Goal: Transaction & Acquisition: Purchase product/service

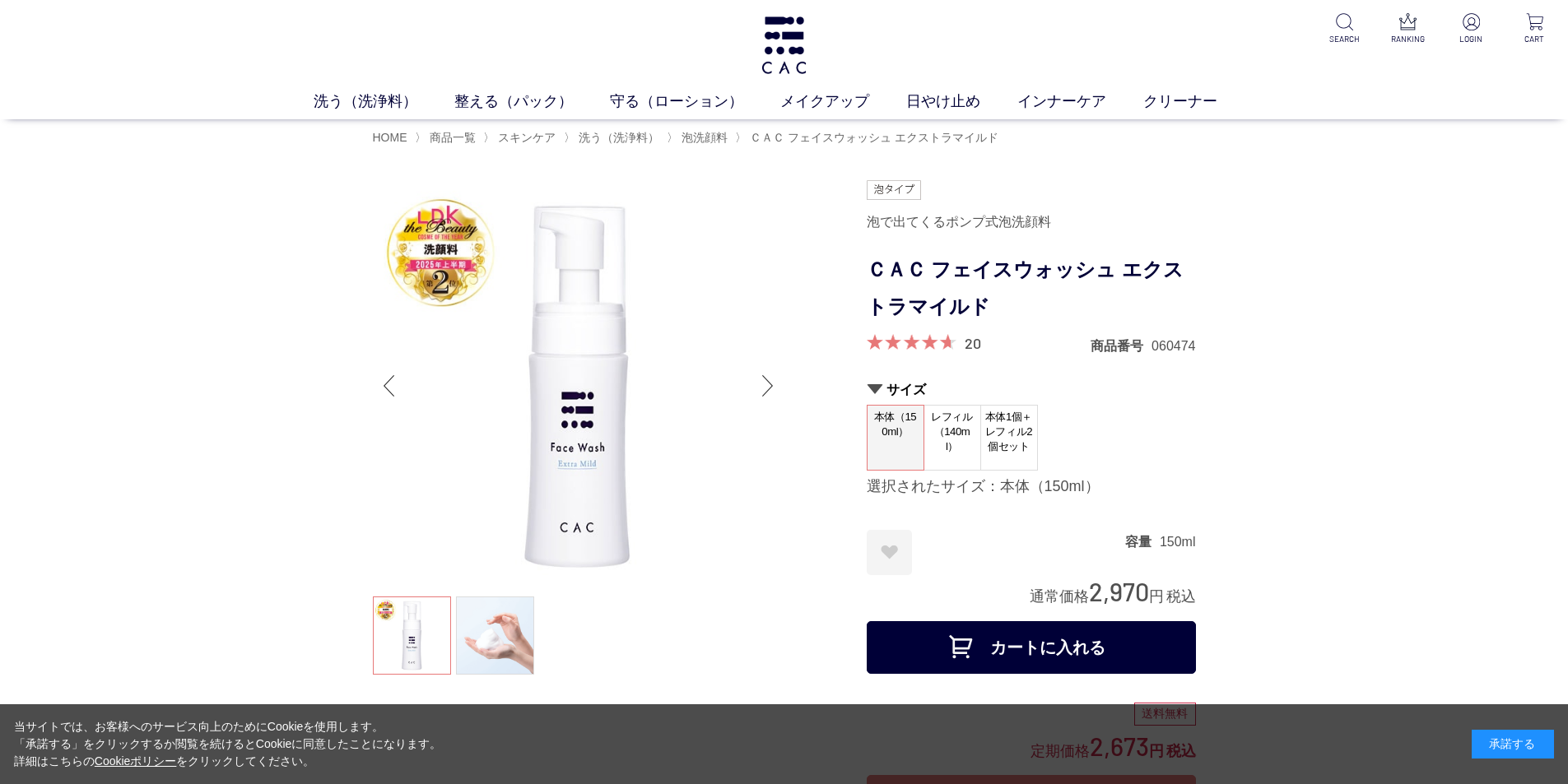
click at [961, 435] on span "レフィル（140ml）" at bounding box center [952, 432] width 56 height 52
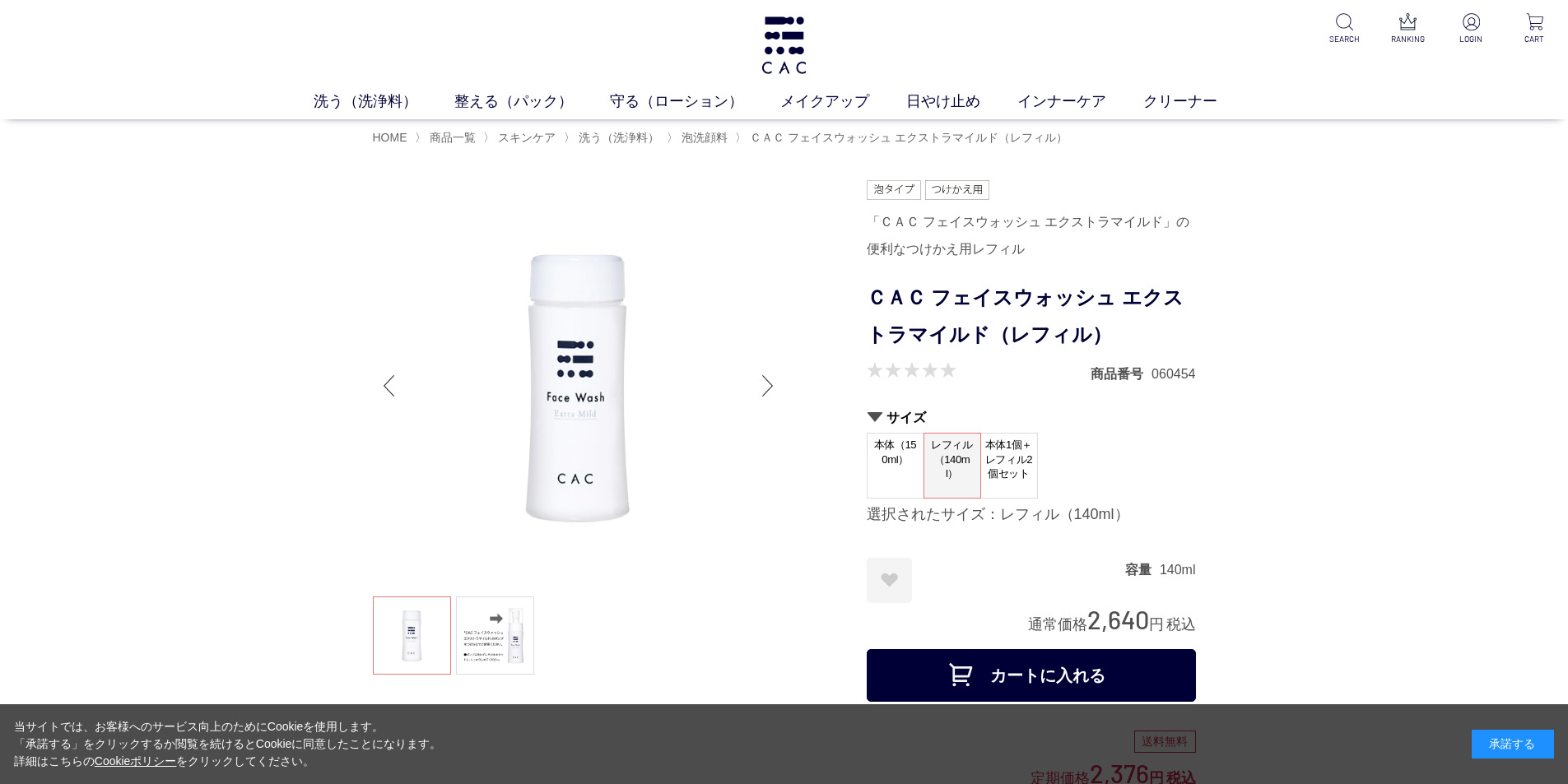
click at [905, 449] on span "本体（150ml）" at bounding box center [896, 457] width 56 height 47
